Goal: Transaction & Acquisition: Purchase product/service

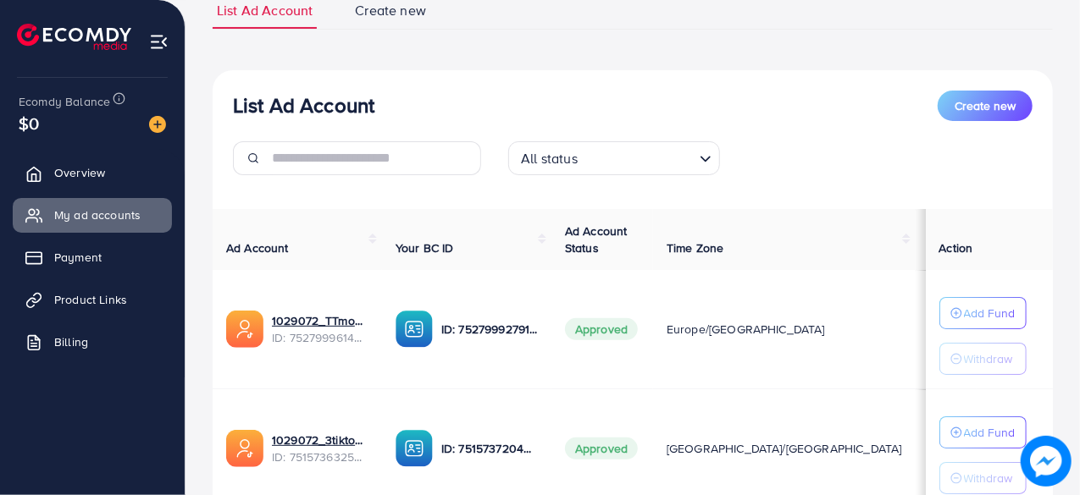
scroll to position [265, 0]
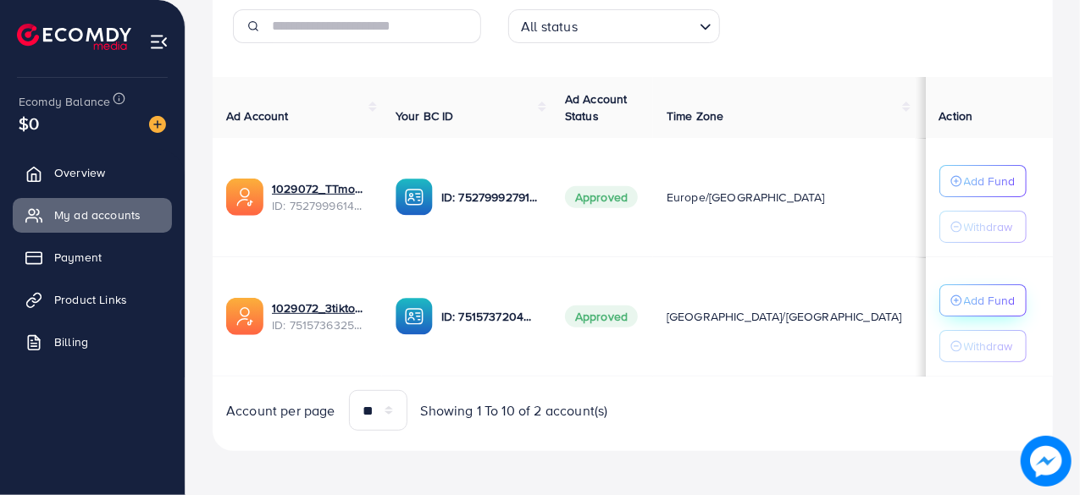
click at [984, 301] on p "Add Fund" at bounding box center [990, 301] width 52 height 20
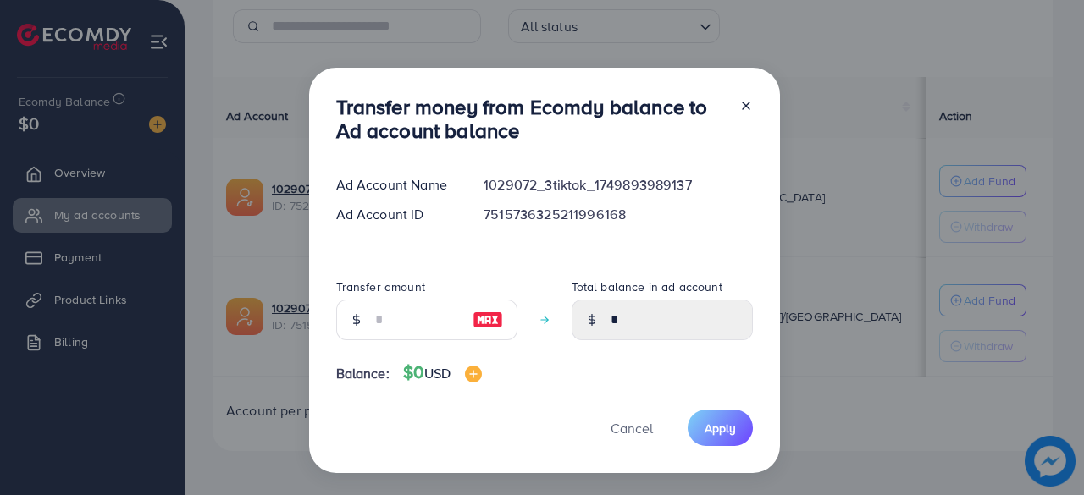
click at [743, 106] on line at bounding box center [746, 105] width 7 height 7
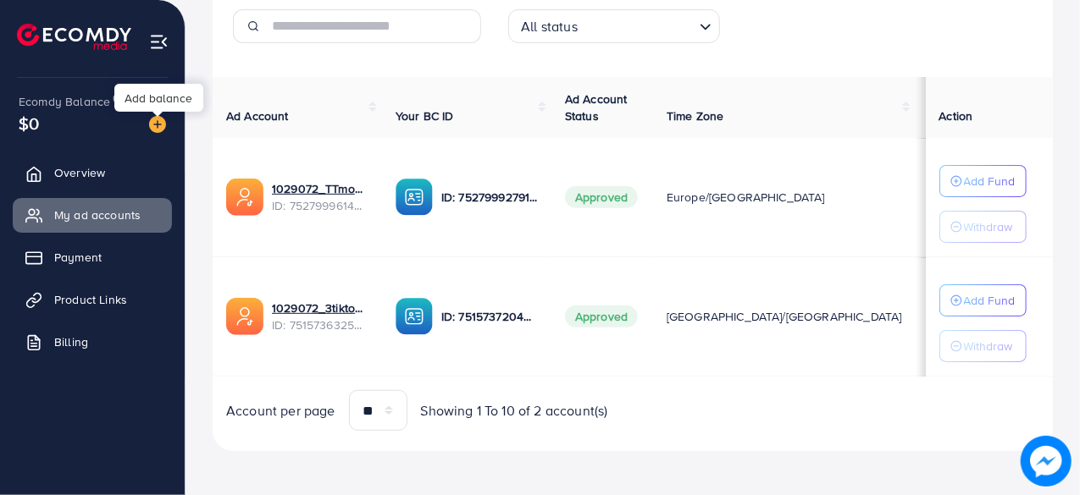
click at [157, 125] on img at bounding box center [157, 124] width 17 height 17
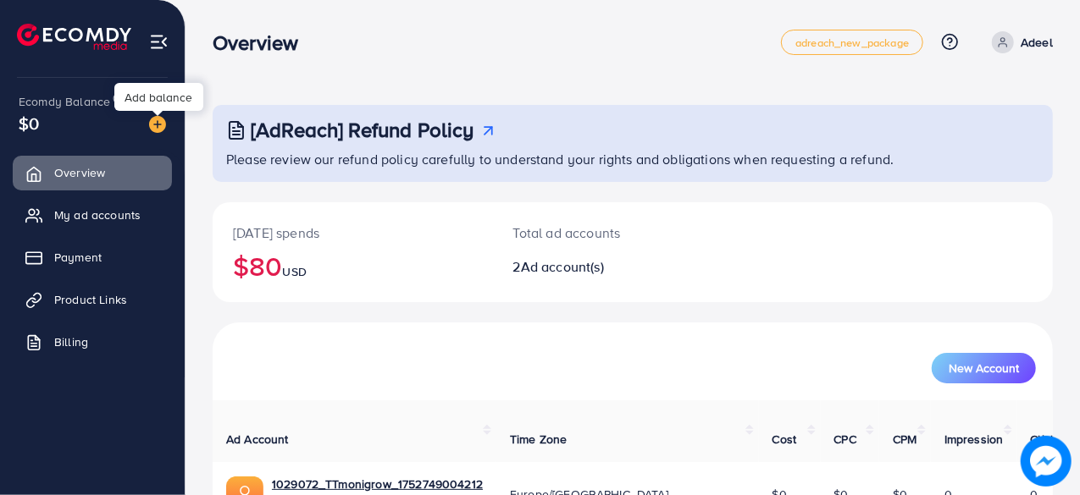
click at [158, 126] on img at bounding box center [157, 124] width 17 height 17
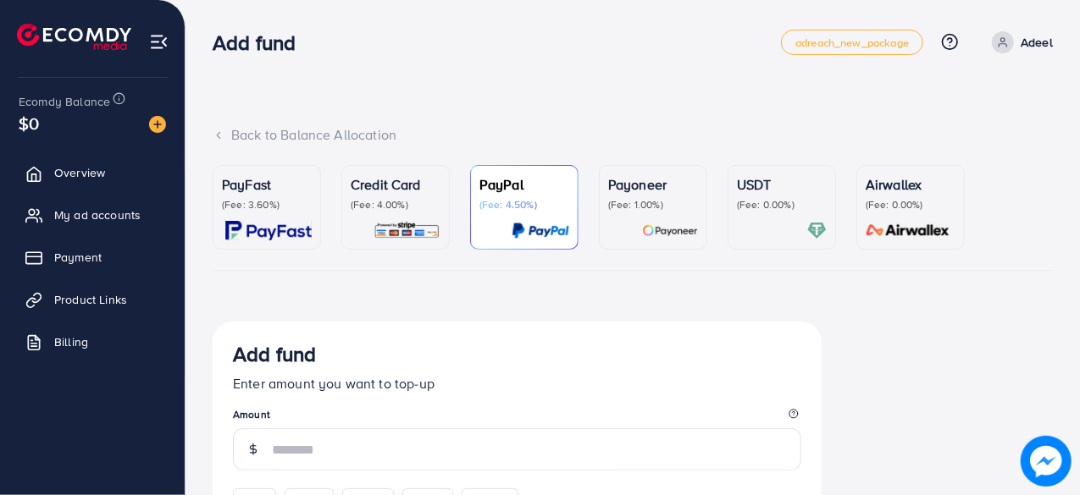
click at [261, 212] on div "PayFast (Fee: 3.60%)" at bounding box center [267, 207] width 90 height 66
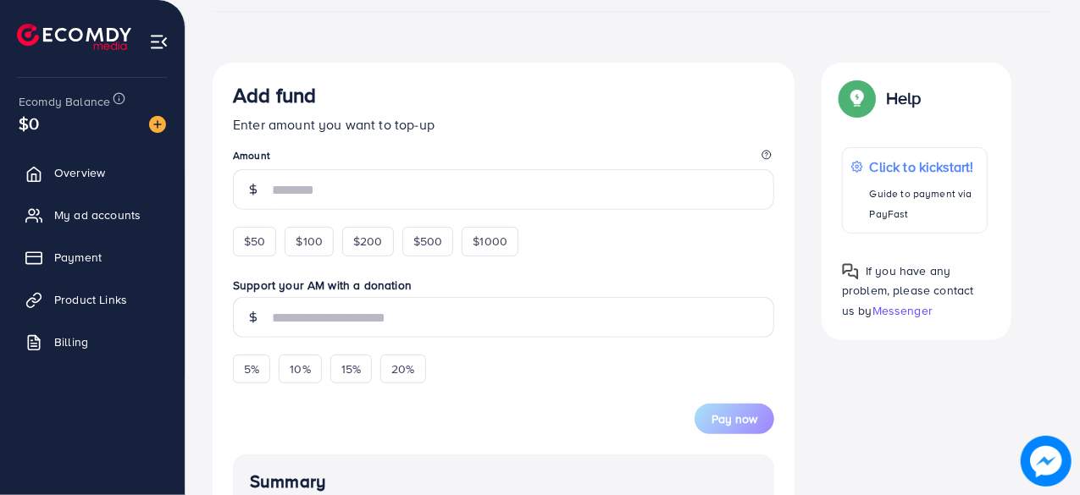
scroll to position [253, 0]
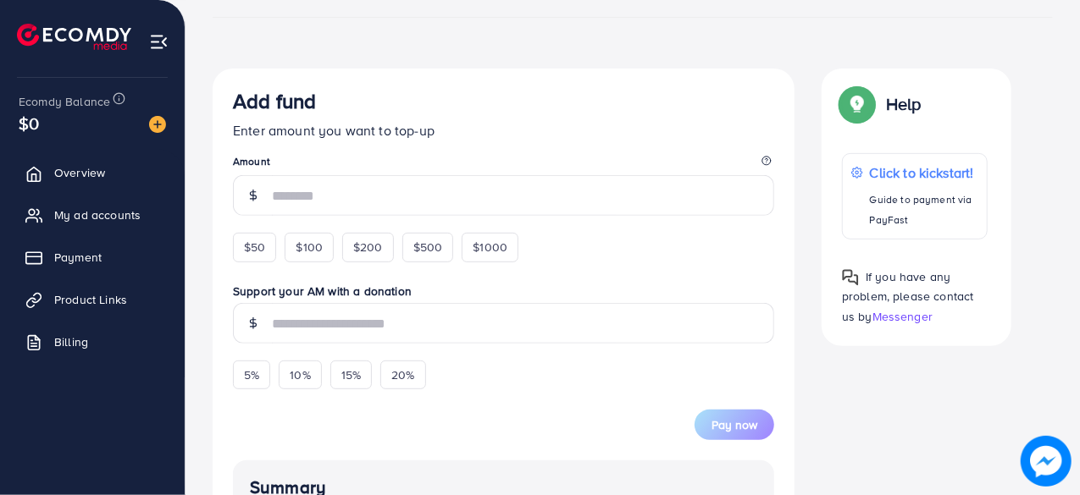
drag, startPoint x: 1077, startPoint y: 206, endPoint x: 1083, endPoint y: 151, distance: 55.4
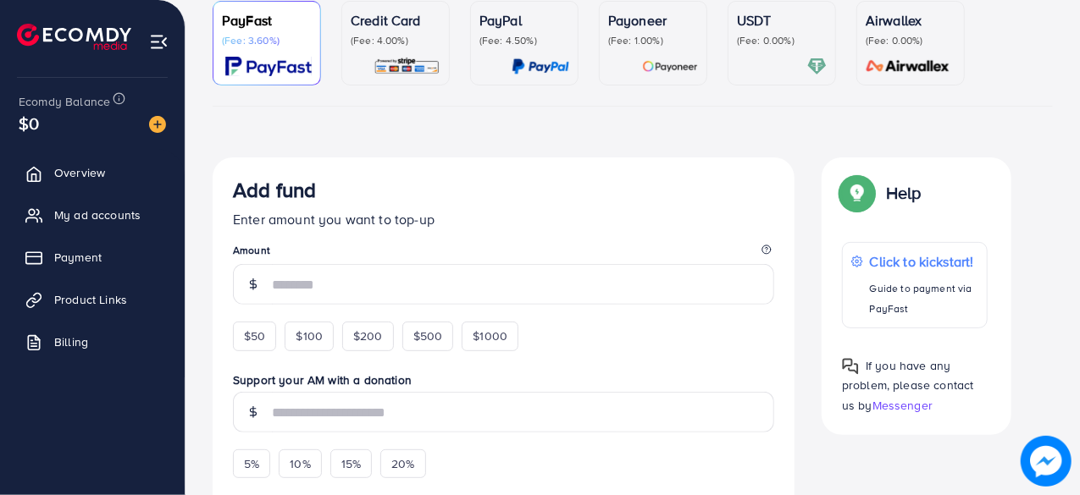
scroll to position [178, 0]
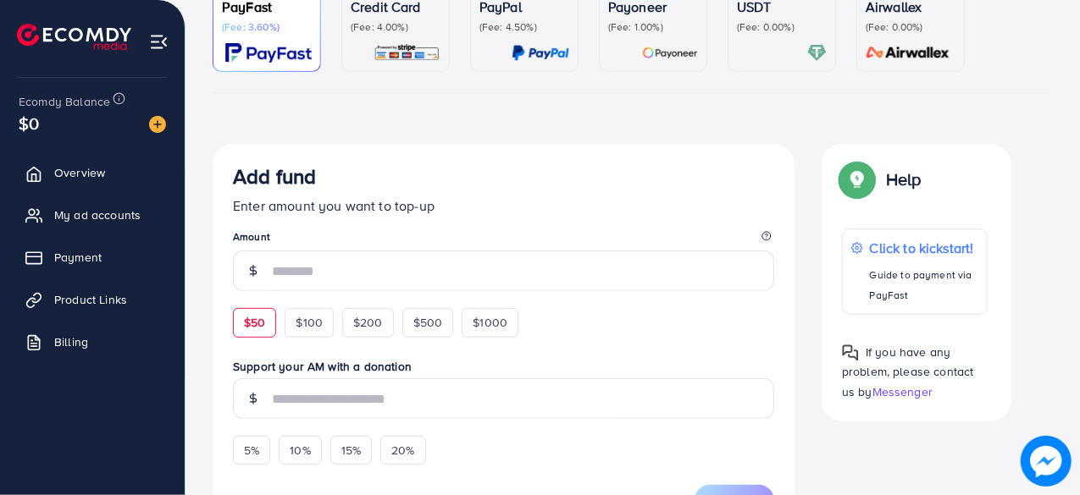
click at [249, 322] on span "$50" at bounding box center [254, 322] width 21 height 17
type input "**"
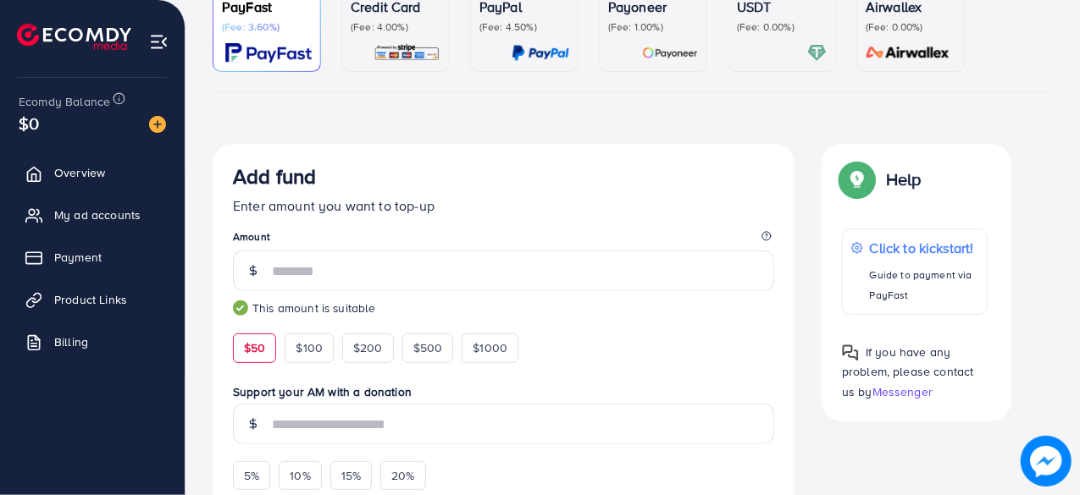
drag, startPoint x: 1079, startPoint y: 122, endPoint x: 1079, endPoint y: 158, distance: 35.6
click at [1079, 158] on div "Back to Balance Allocation PayFast (Fee: 3.60%) Credit Card (Fee: 4.00%) PayPal…" at bounding box center [632, 441] width 894 height 1239
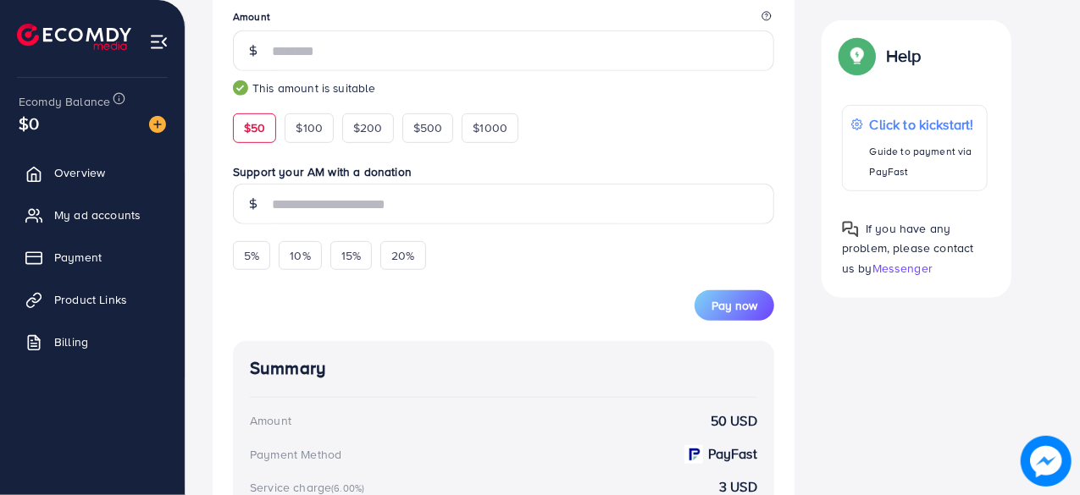
scroll to position [411, 0]
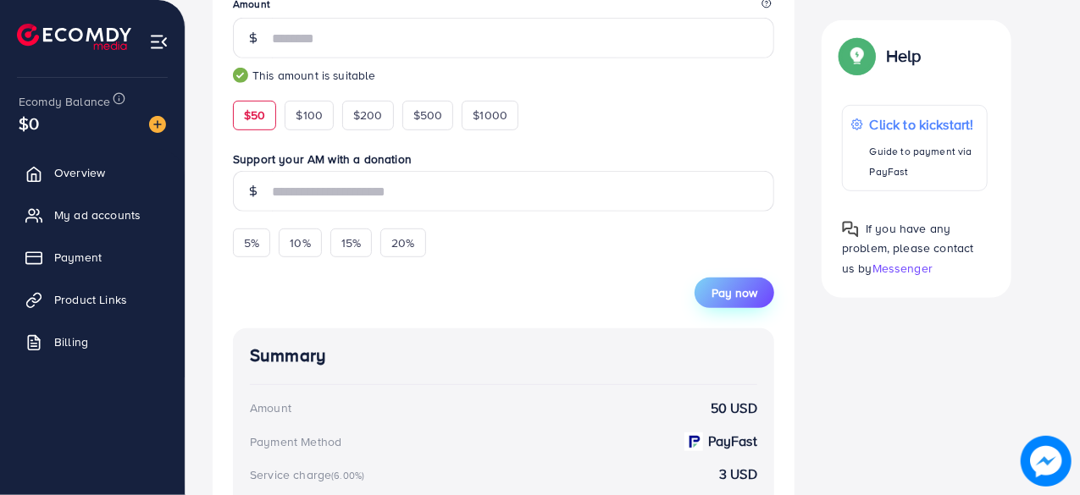
click at [738, 293] on span "Pay now" at bounding box center [734, 293] width 46 height 17
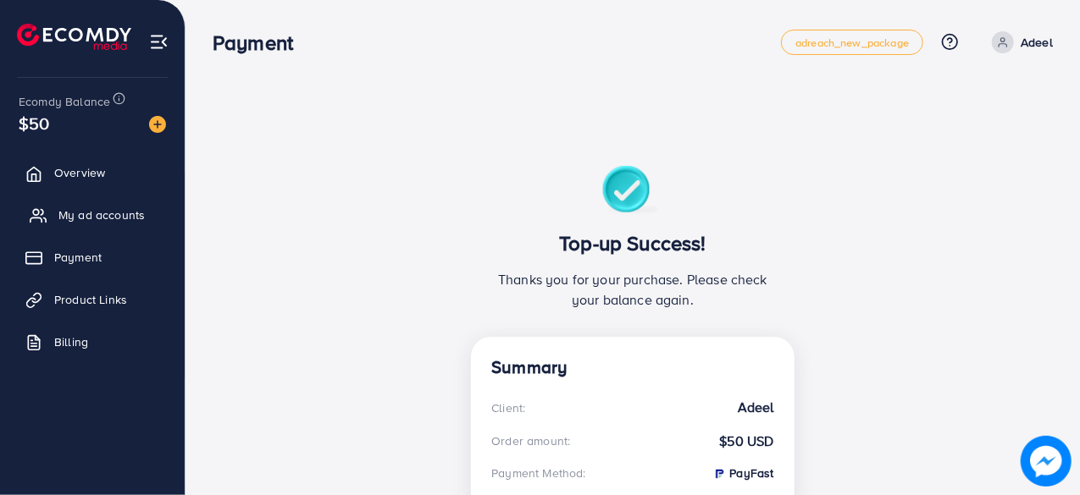
click at [91, 220] on span "My ad accounts" at bounding box center [101, 215] width 86 height 17
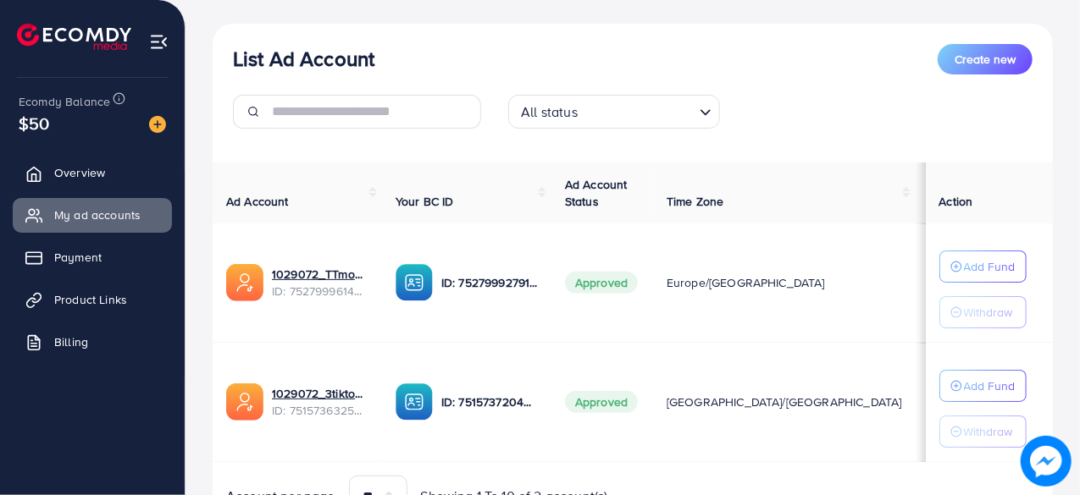
scroll to position [184, 0]
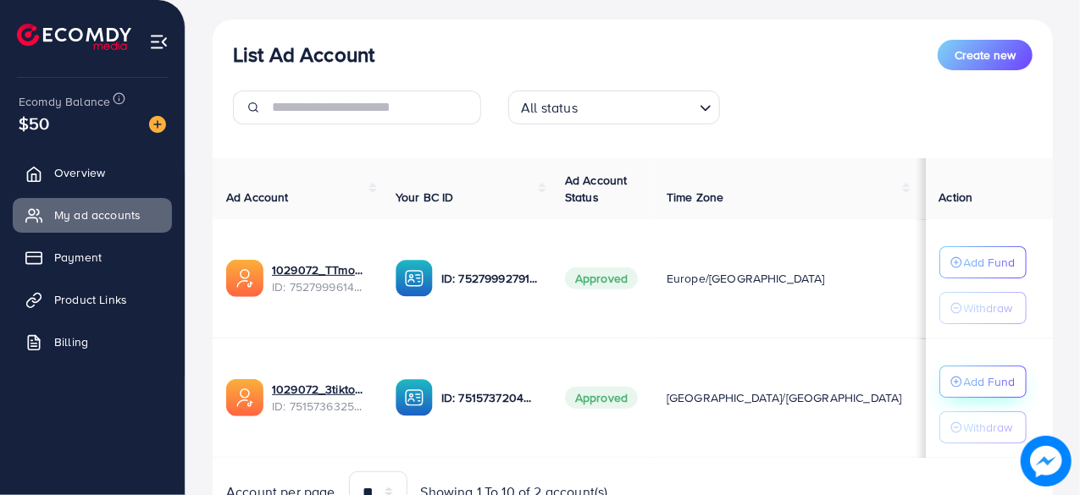
click at [977, 379] on p "Add Fund" at bounding box center [990, 382] width 52 height 20
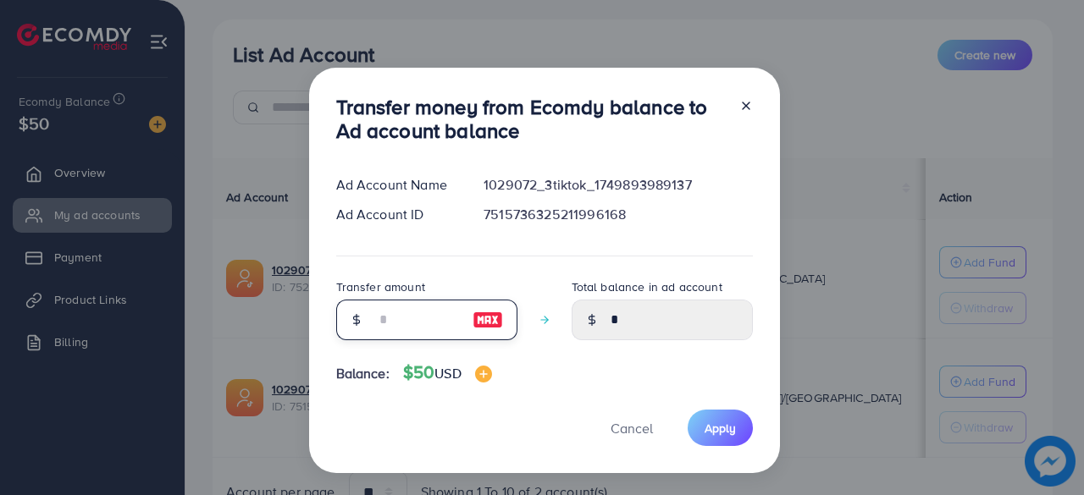
click at [425, 331] on input "number" at bounding box center [417, 320] width 85 height 41
type input "**"
type input "*****"
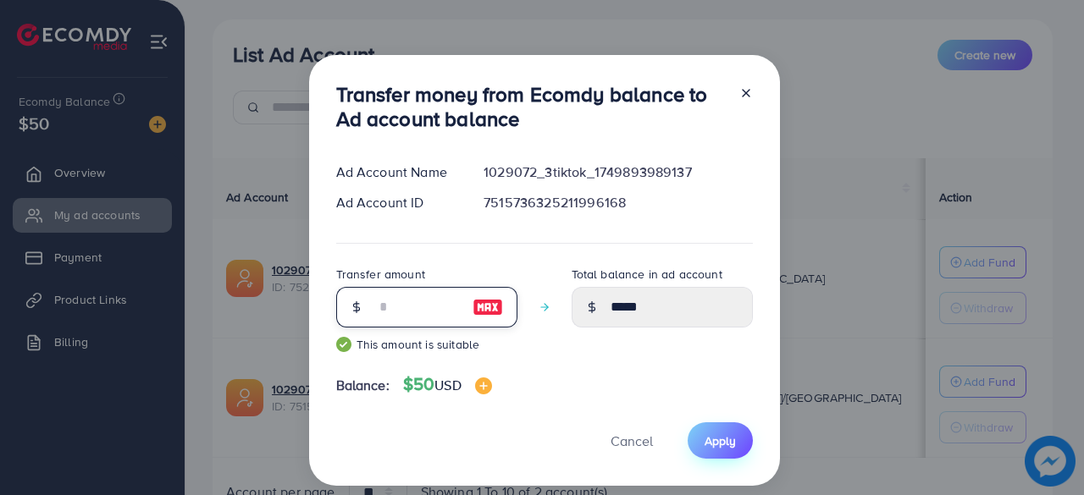
type input "**"
click at [719, 443] on span "Apply" at bounding box center [720, 441] width 31 height 17
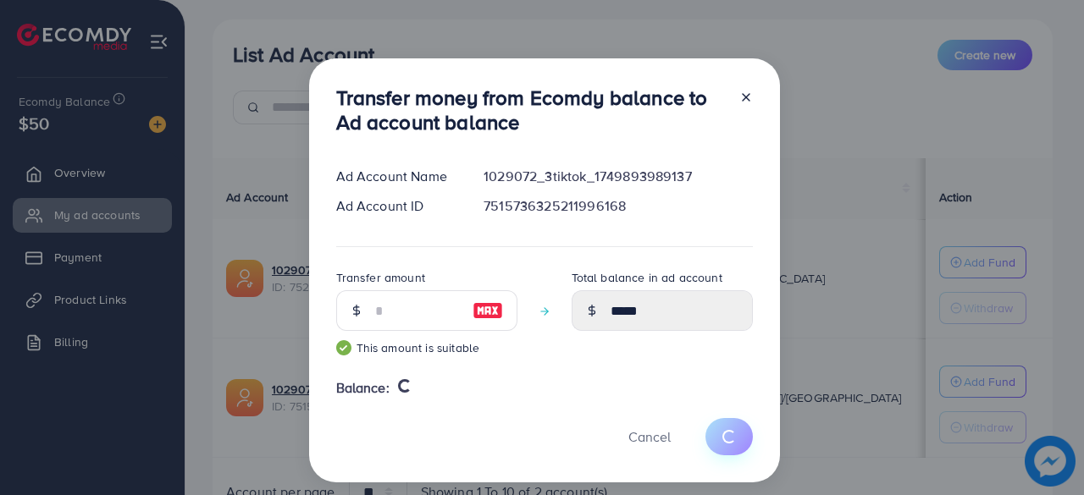
type input "*"
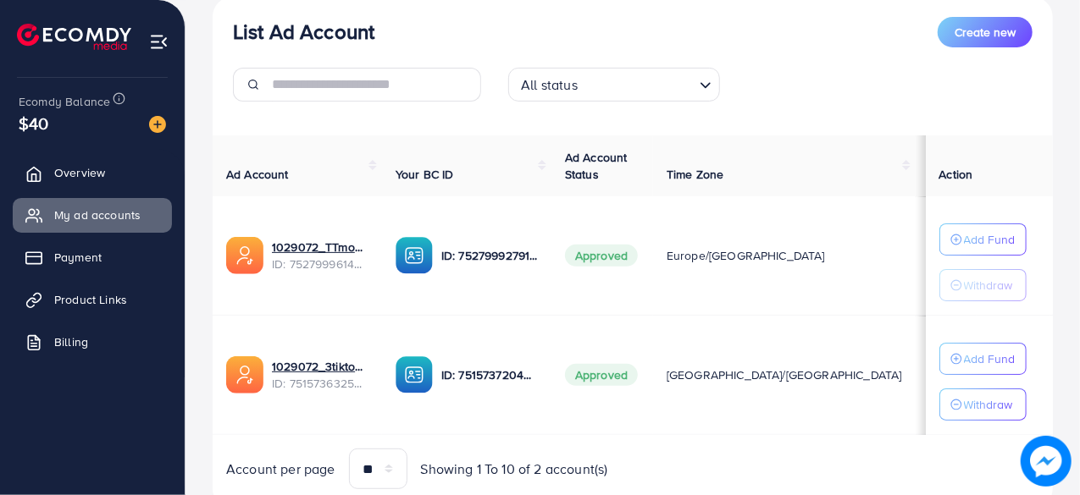
scroll to position [0, 0]
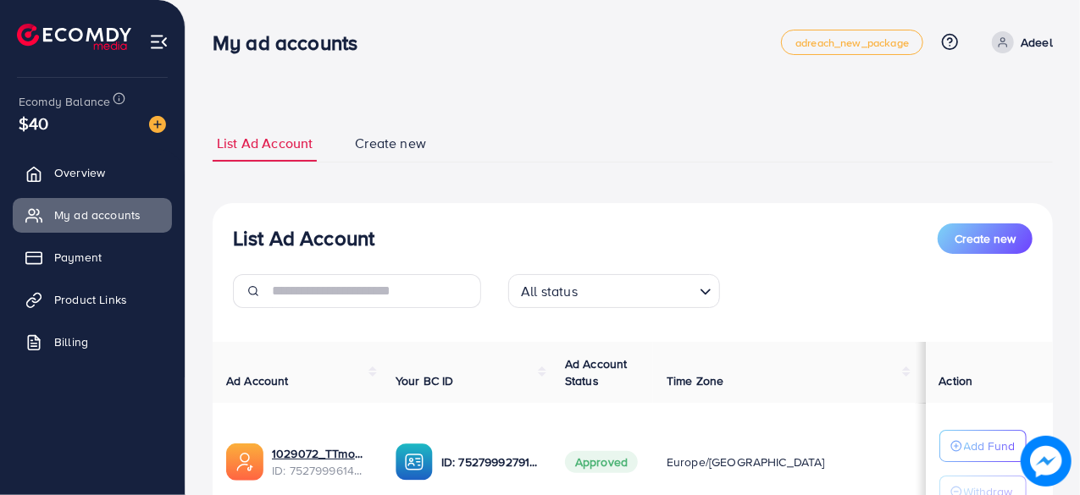
click at [835, 72] on nav "My ad accounts adreach_new_package Help Center Contact Support Plans and Pricin…" at bounding box center [633, 42] width 840 height 60
